Goal: Complete application form

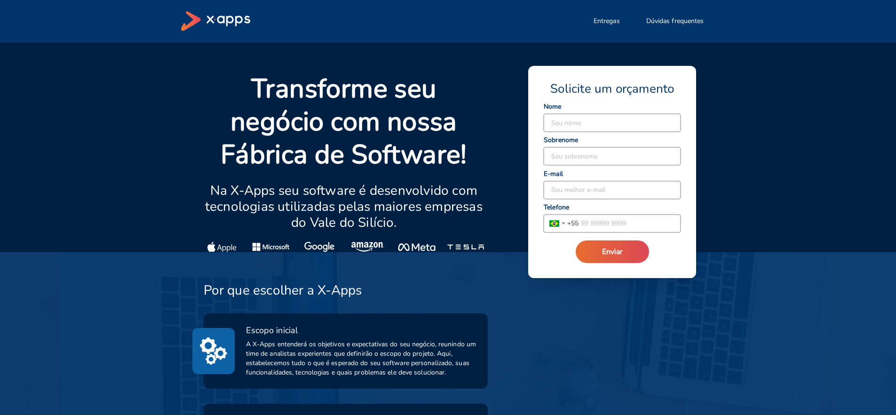
click at [248, 86] on p "Transforme seu negócio com nossa Fábrica de Software!" at bounding box center [344, 121] width 281 height 99
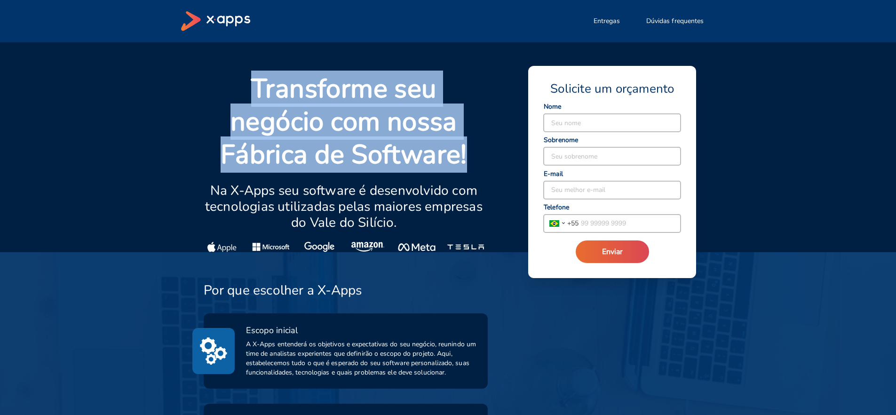
drag, startPoint x: 253, startPoint y: 91, endPoint x: 466, endPoint y: 152, distance: 221.8
click at [466, 152] on p "Transforme seu negócio com nossa Fábrica de Software!" at bounding box center [344, 121] width 281 height 99
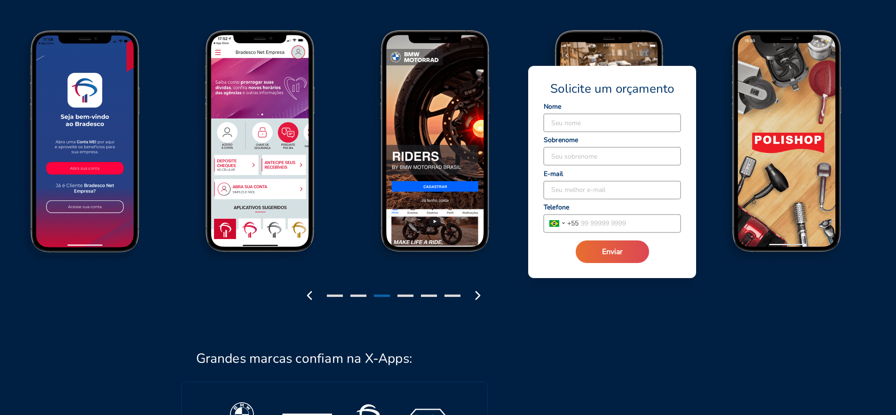
scroll to position [1133, 0]
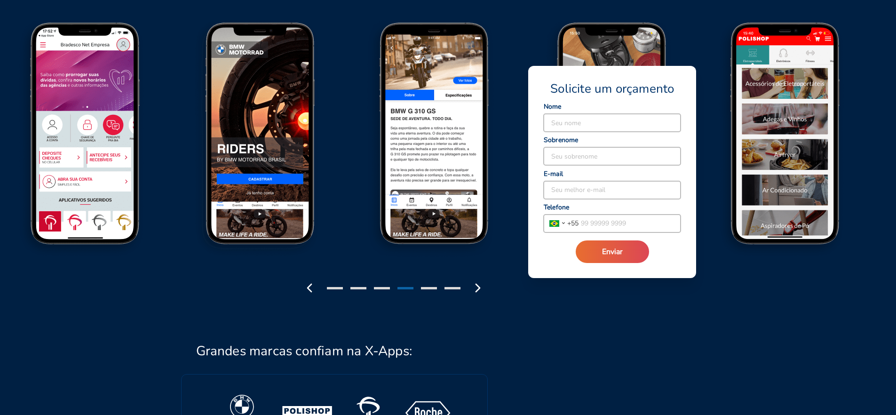
click at [436, 288] on div at bounding box center [429, 288] width 16 height 2
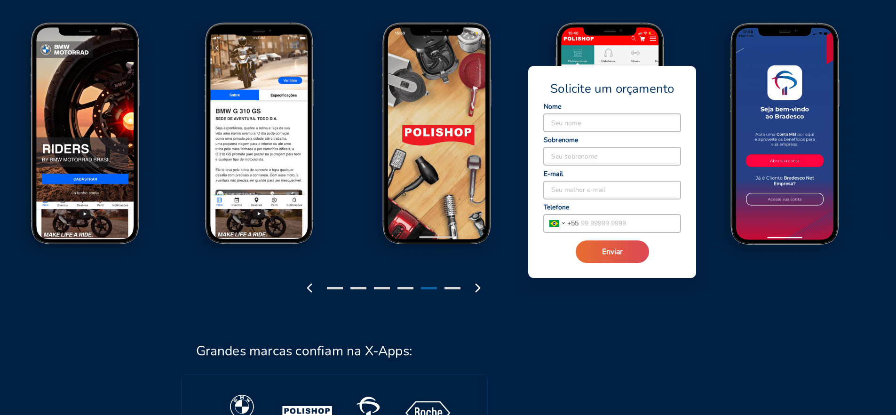
click at [455, 289] on div at bounding box center [394, 288] width 188 height 20
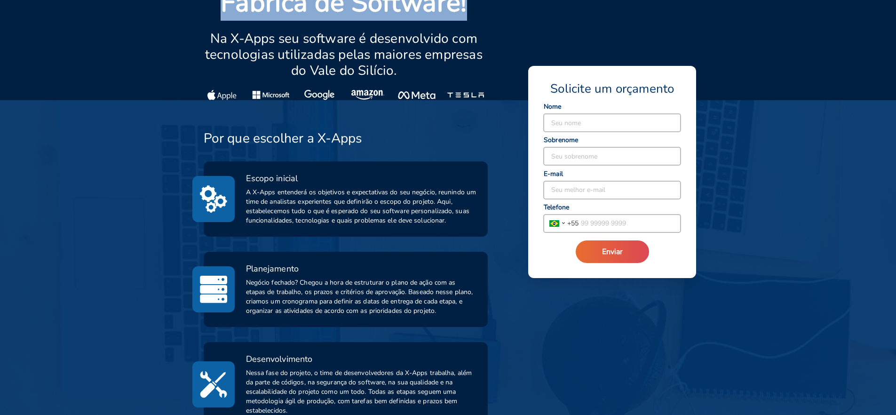
scroll to position [0, 0]
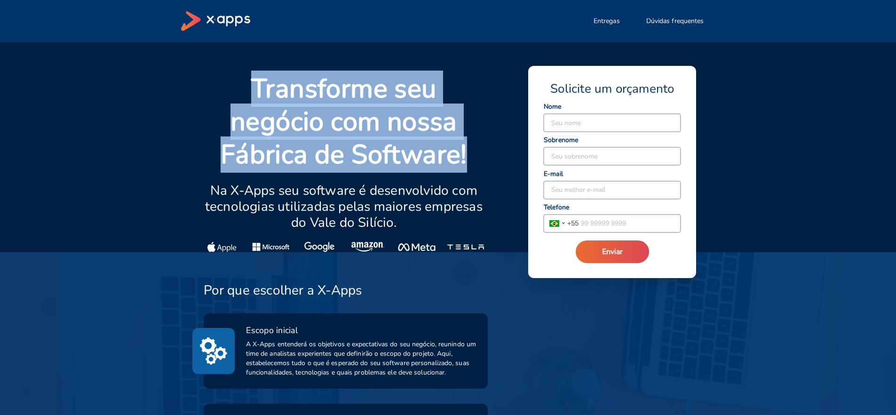
click at [322, 129] on p "Transforme seu negócio com nossa Fábrica de Software!" at bounding box center [344, 121] width 281 height 99
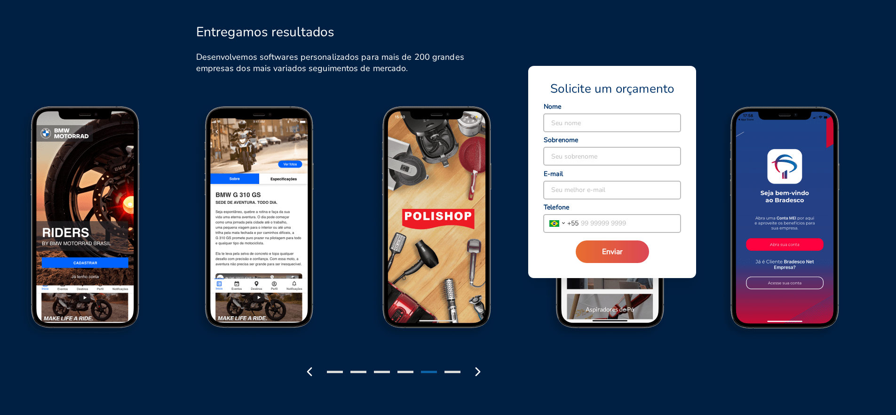
scroll to position [1051, 0]
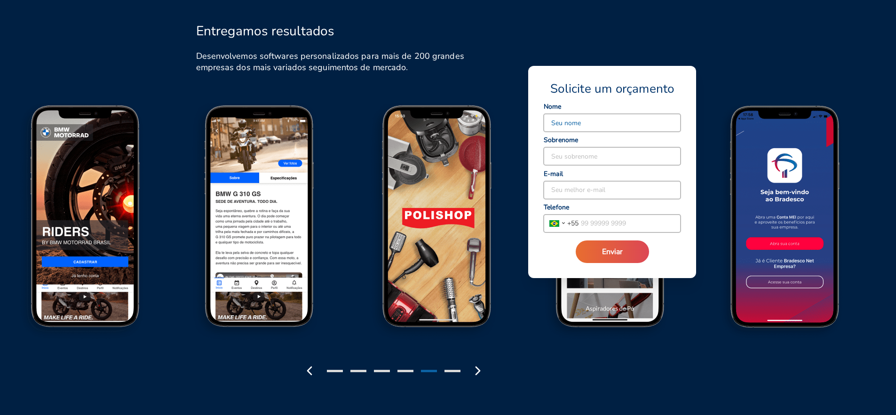
click at [576, 127] on input at bounding box center [612, 123] width 137 height 18
click at [573, 161] on input at bounding box center [612, 156] width 137 height 18
click at [583, 186] on input at bounding box center [612, 190] width 137 height 18
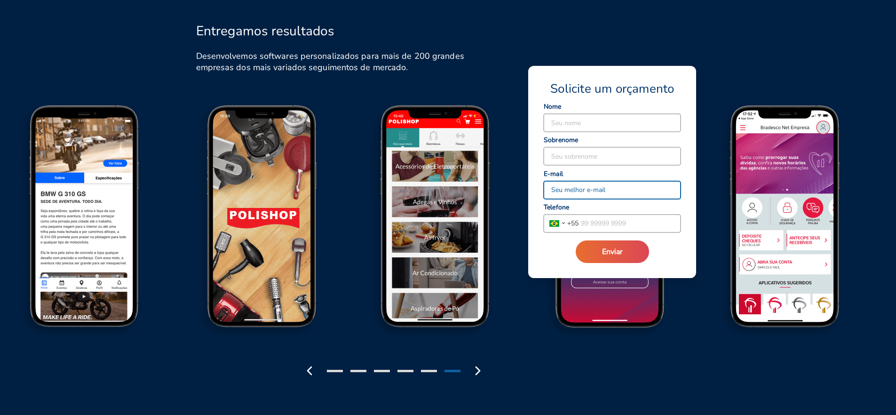
type input "[EMAIL_ADDRESS][DOMAIN_NAME]"
click at [595, 227] on input "tel" at bounding box center [630, 224] width 102 height 18
click at [498, 126] on img at bounding box center [437, 224] width 175 height 243
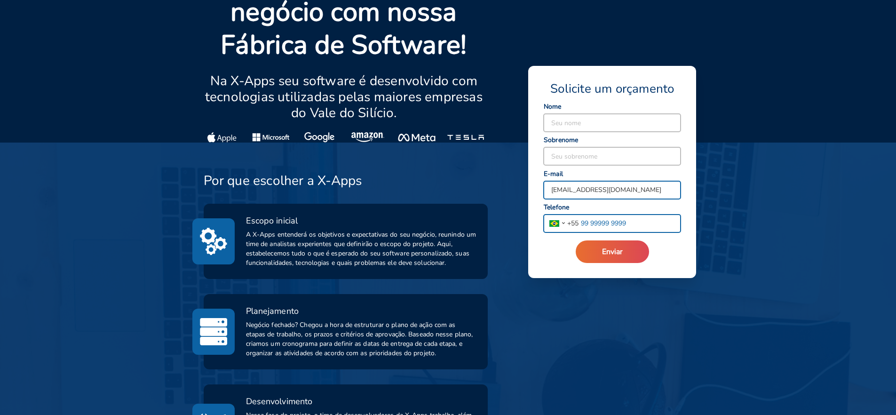
scroll to position [0, 0]
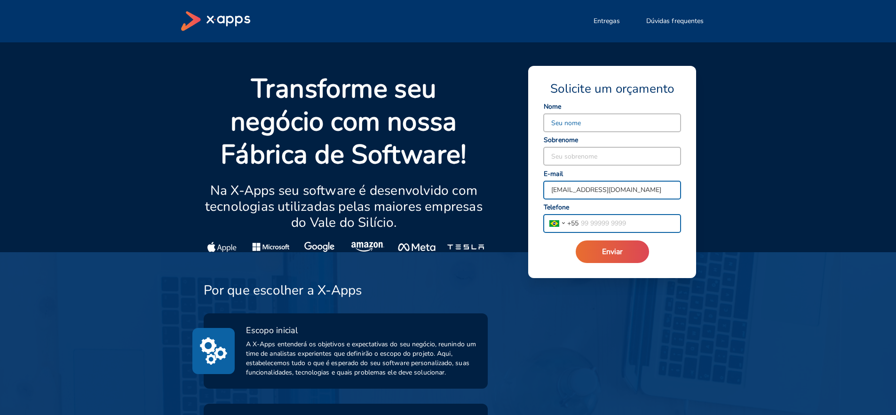
click at [594, 128] on input at bounding box center [612, 123] width 137 height 18
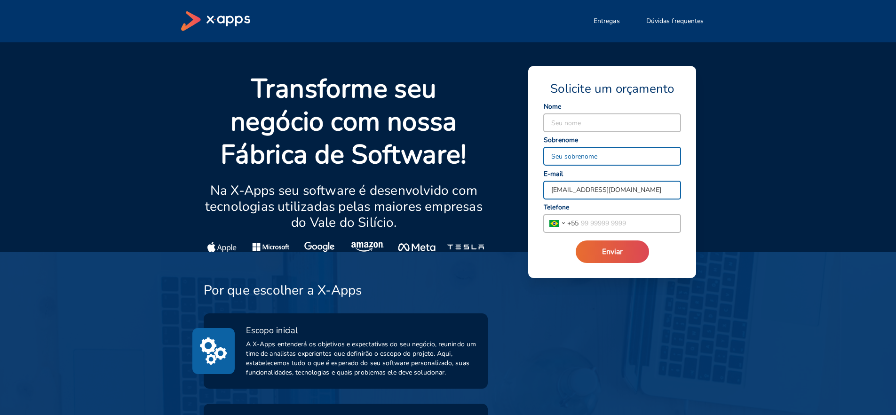
click at [586, 151] on input at bounding box center [612, 156] width 137 height 18
click at [464, 168] on p "Transforme seu negócio com nossa Fábrica de Software!" at bounding box center [344, 121] width 281 height 99
